Goal: Transaction & Acquisition: Purchase product/service

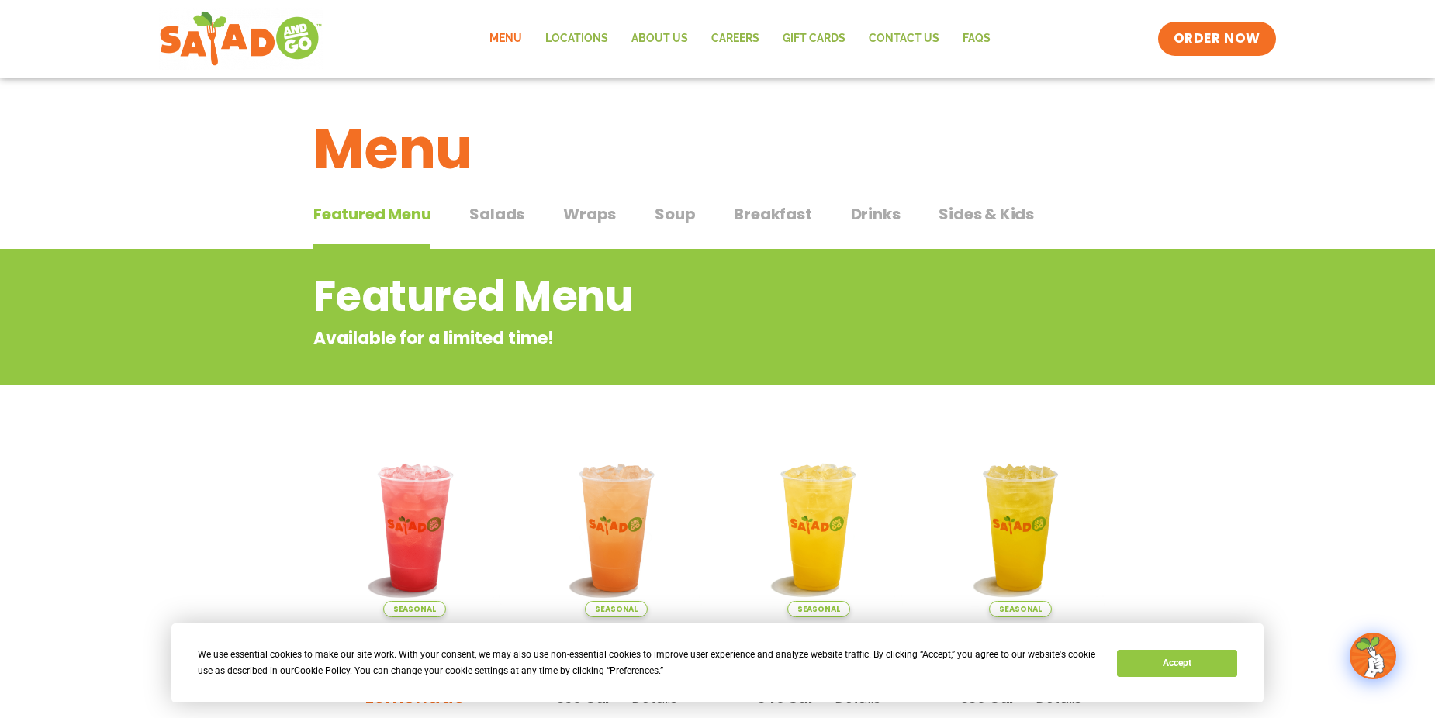
click at [596, 216] on span "Wraps" at bounding box center [589, 213] width 53 height 23
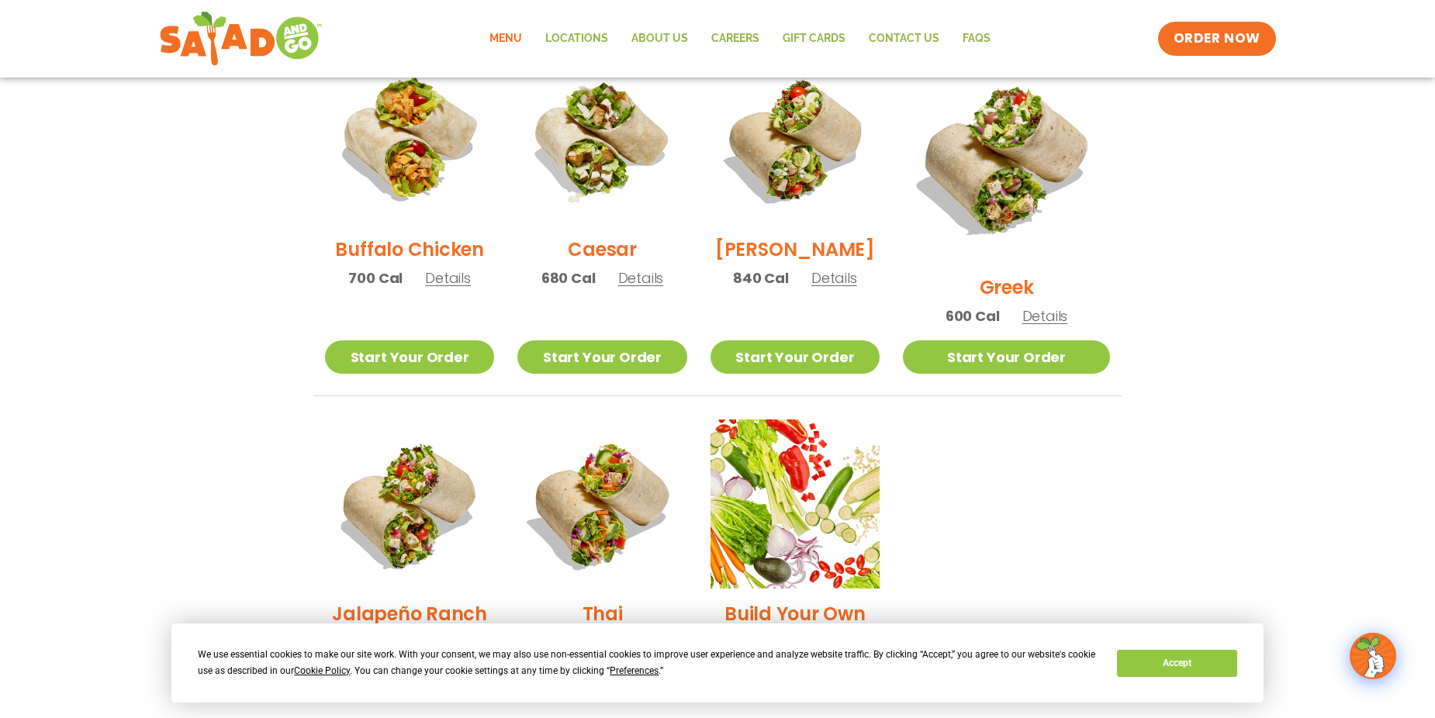
scroll to position [776, 0]
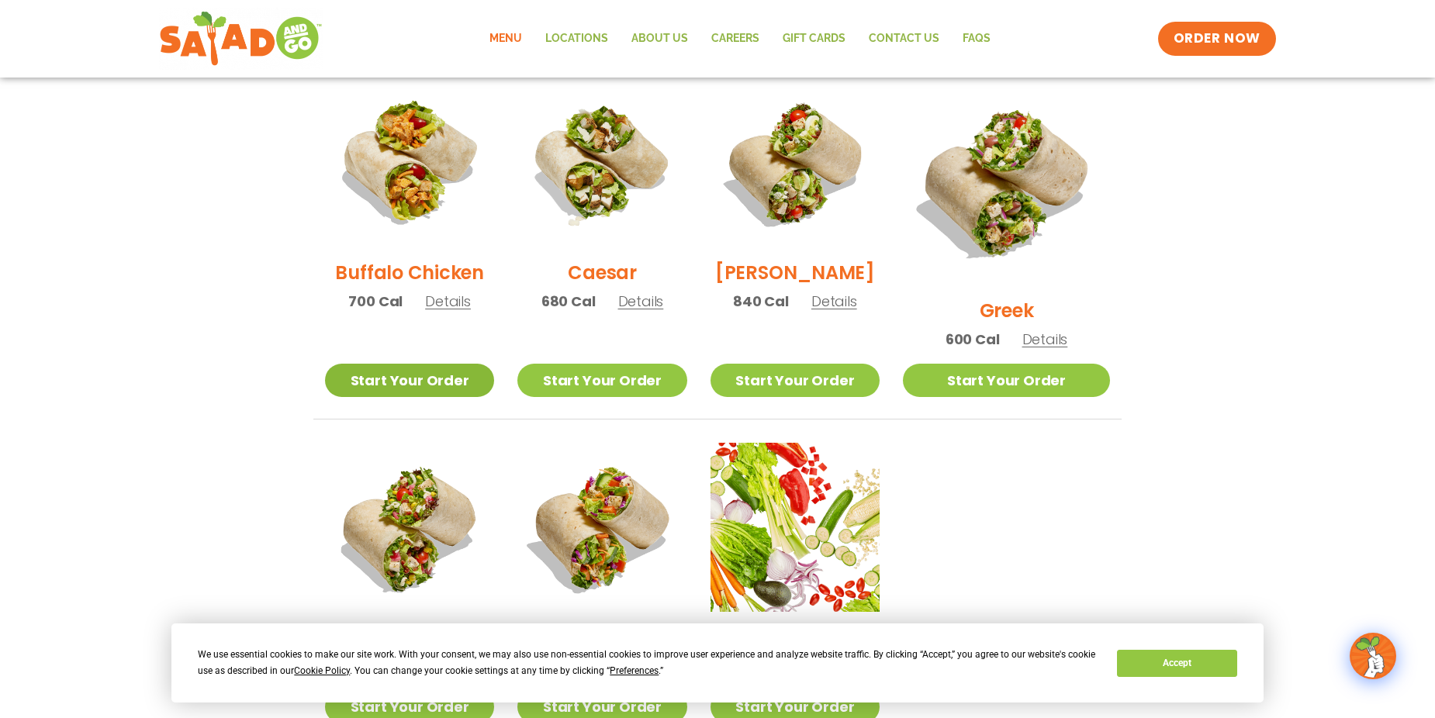
click at [437, 364] on link "Start Your Order" at bounding box center [409, 380] width 169 height 33
